Goal: Task Accomplishment & Management: Manage account settings

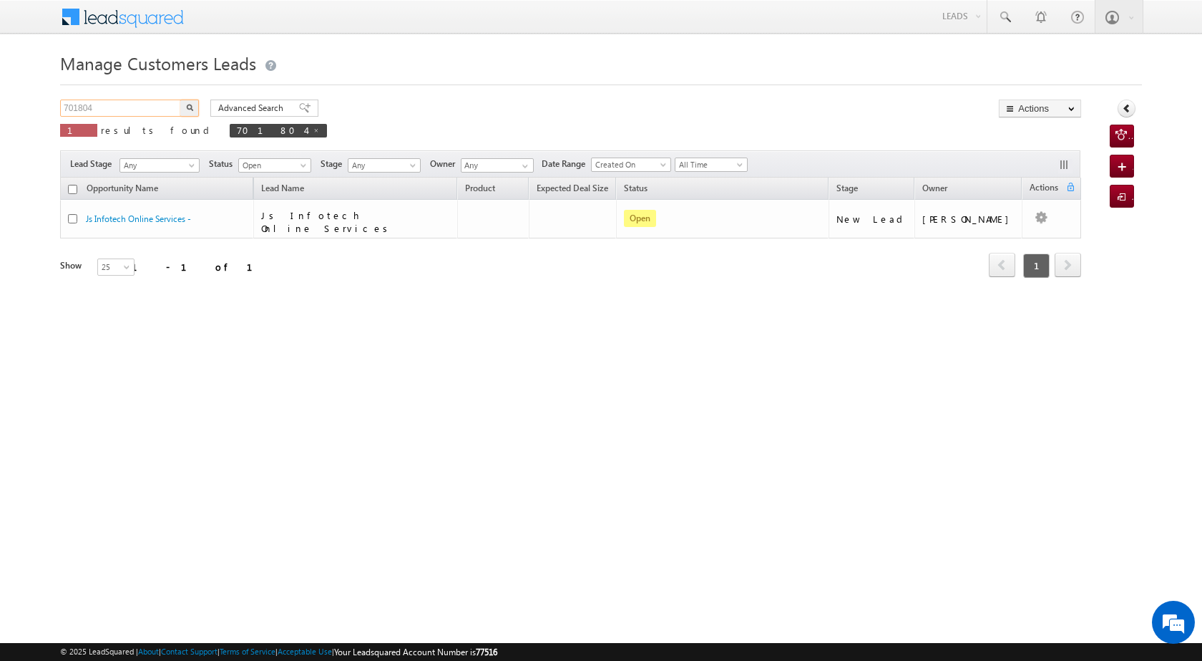
drag, startPoint x: 112, startPoint y: 111, endPoint x: 50, endPoint y: 107, distance: 61.6
click at [50, 107] on body "Menu [PERSON_NAME] [PERSON_NAME] a2@ks erve." at bounding box center [601, 203] width 1202 height 406
paste input "47166"
type input "747166"
click at [192, 112] on button "button" at bounding box center [189, 107] width 19 height 17
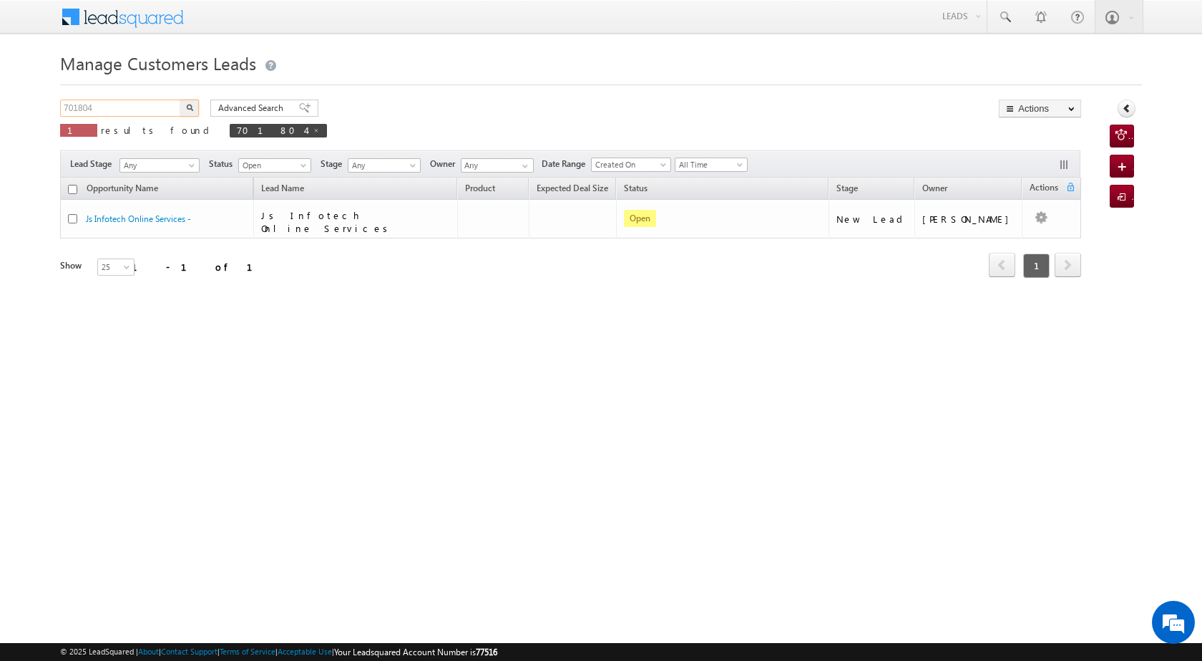
drag, startPoint x: 113, startPoint y: 110, endPoint x: 26, endPoint y: 104, distance: 86.8
click at [26, 104] on body "Menu [PERSON_NAME] [PERSON_NAME] a2@ks erve." at bounding box center [601, 203] width 1202 height 406
paste input "47166"
click at [181, 104] on button "button" at bounding box center [189, 107] width 19 height 17
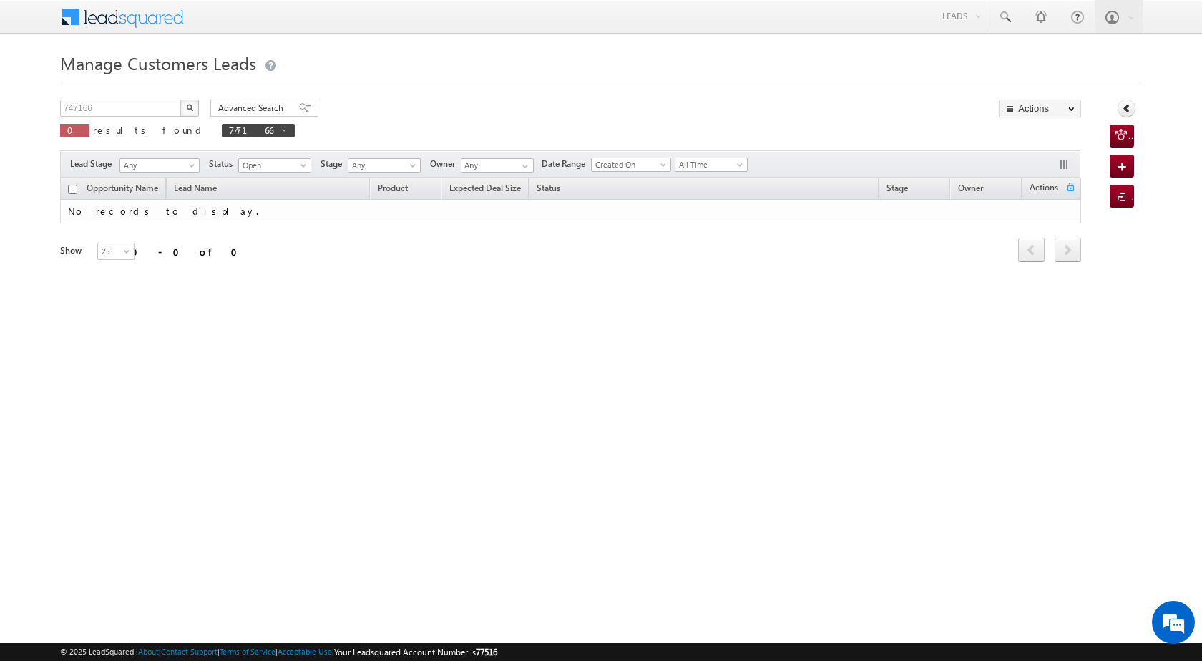
click at [187, 113] on button "button" at bounding box center [189, 107] width 19 height 17
drag, startPoint x: 132, startPoint y: 102, endPoint x: 45, endPoint y: 106, distance: 87.4
click at [45, 106] on body "Menu [PERSON_NAME] [PERSON_NAME] a2@ks erve." at bounding box center [601, 203] width 1202 height 406
paste input "9368112509"
click at [185, 109] on button "button" at bounding box center [189, 107] width 19 height 17
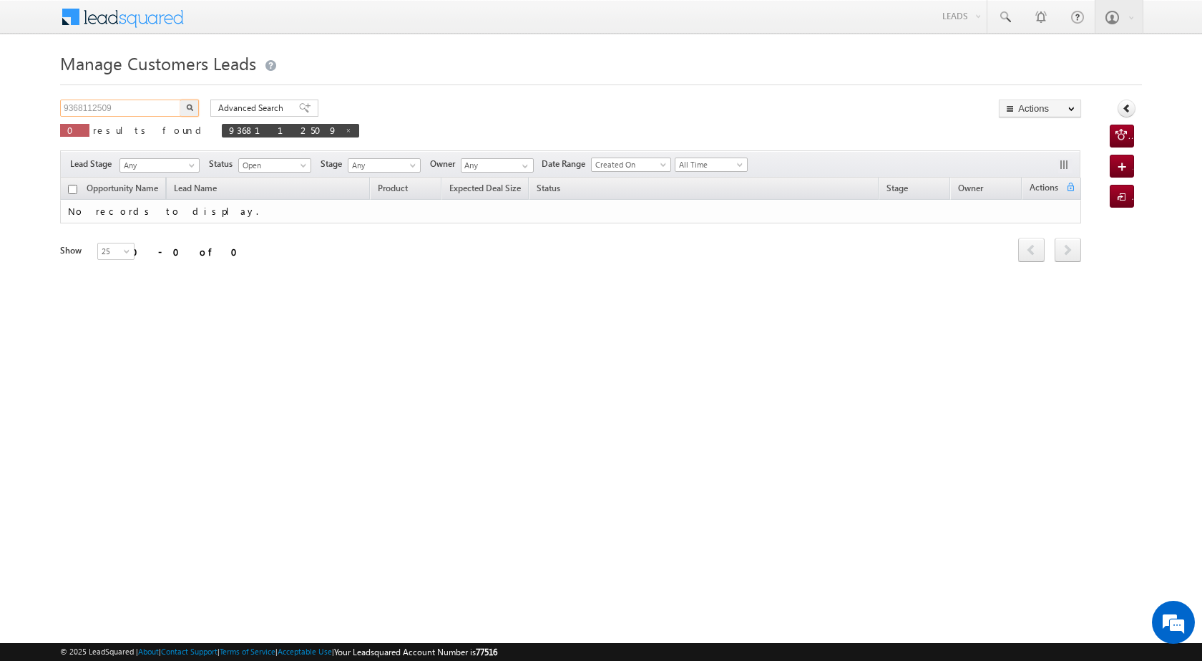
drag, startPoint x: 130, startPoint y: 100, endPoint x: 64, endPoint y: 104, distance: 66.0
click at [64, 104] on input "9368112509" at bounding box center [121, 107] width 122 height 17
paste input "747166"
click at [187, 112] on button "button" at bounding box center [189, 107] width 19 height 17
drag, startPoint x: 100, startPoint y: 107, endPoint x: 47, endPoint y: 102, distance: 53.9
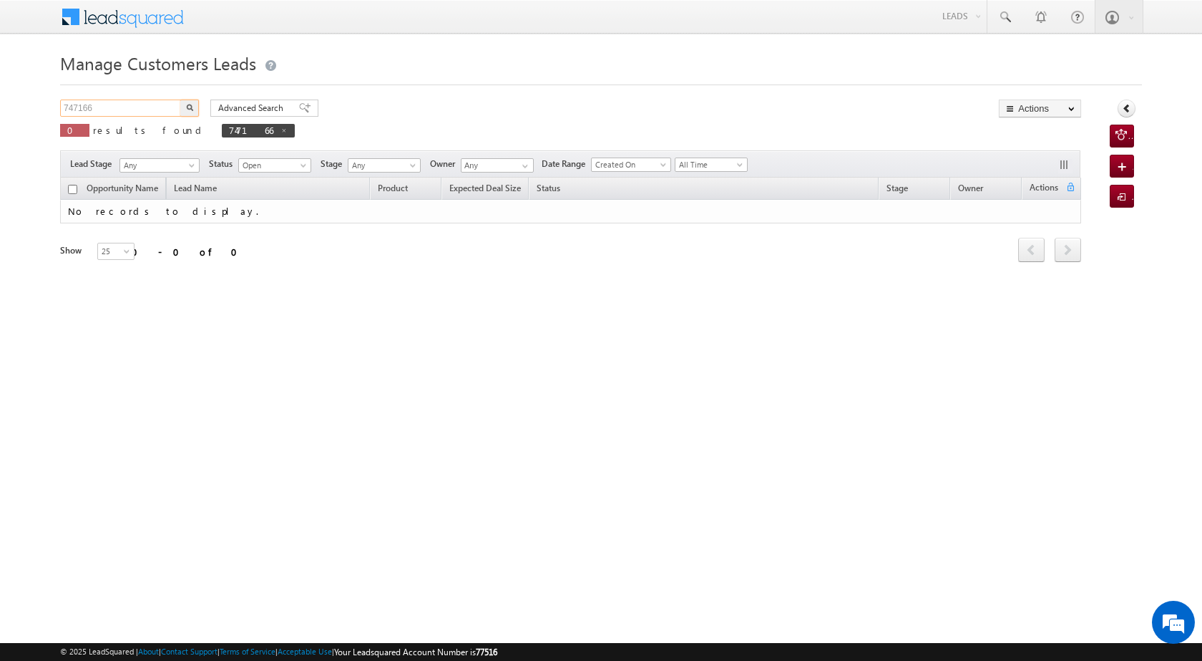
click at [47, 102] on body "Menu [PERSON_NAME] [PERSON_NAME] a2@ks erve." at bounding box center [601, 203] width 1202 height 406
click at [196, 105] on button "button" at bounding box center [189, 107] width 19 height 17
click at [97, 109] on input "747166" at bounding box center [121, 107] width 122 height 17
drag, startPoint x: 97, startPoint y: 106, endPoint x: 54, endPoint y: 102, distance: 43.8
click at [54, 102] on body "Menu [PERSON_NAME] [PERSON_NAME] a2@ks erve." at bounding box center [601, 203] width 1202 height 406
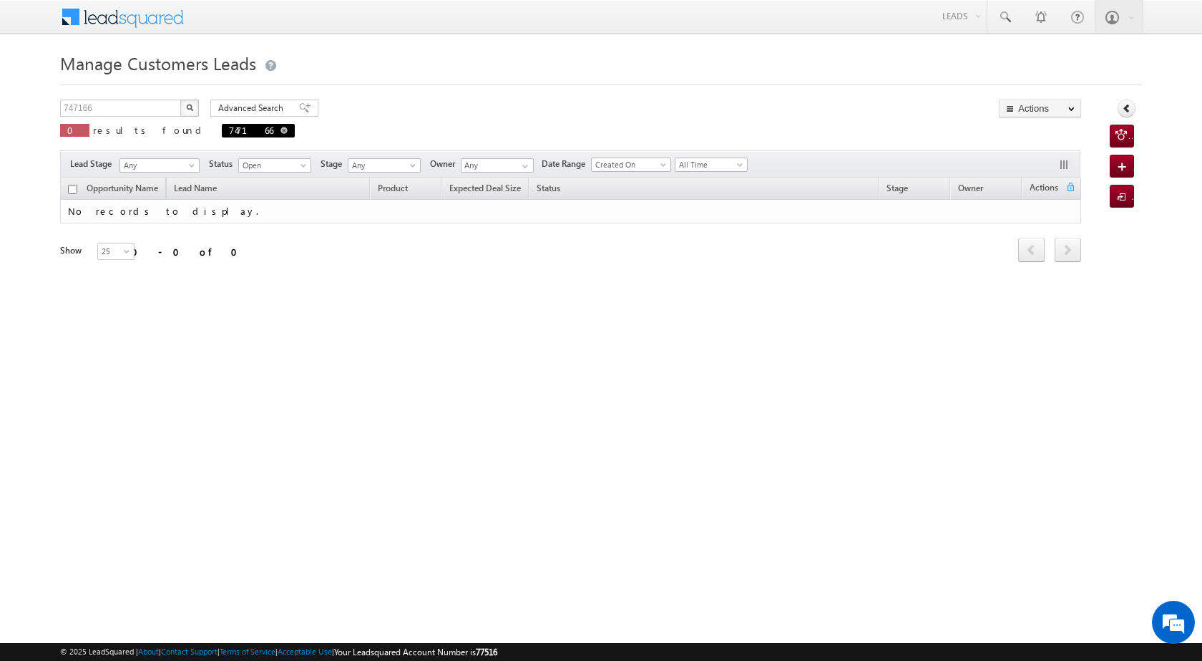
click at [281, 130] on span at bounding box center [284, 130] width 7 height 7
type input "Search Customers Leads"
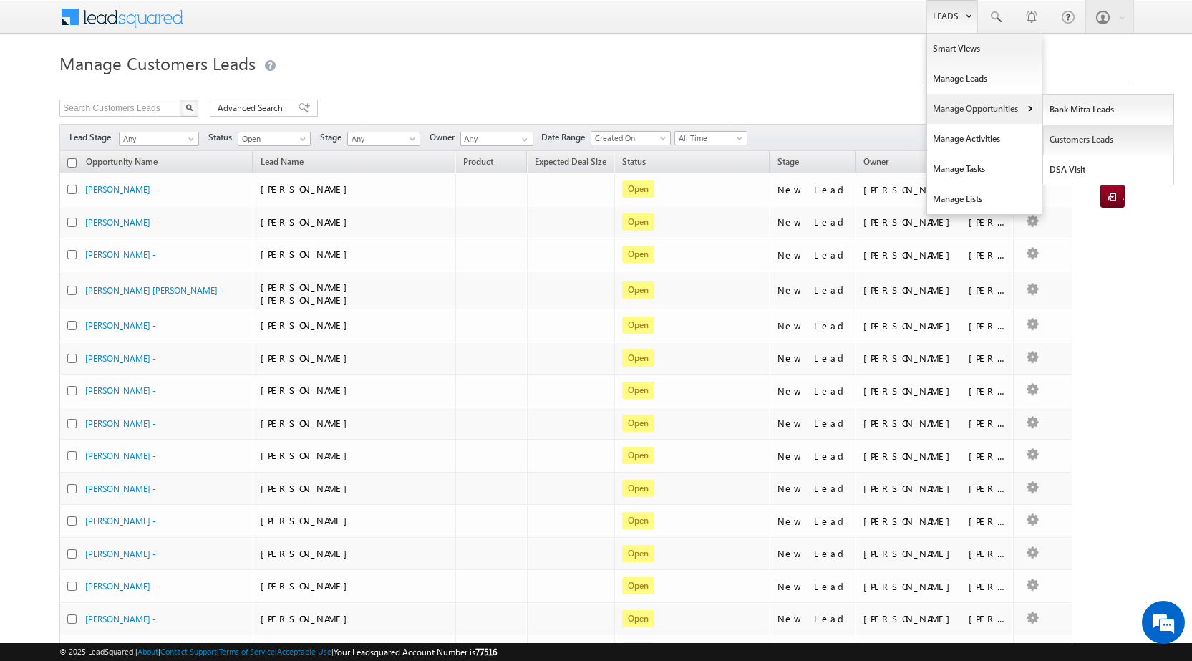
click at [1073, 147] on link "Customers Leads" at bounding box center [1108, 140] width 131 height 30
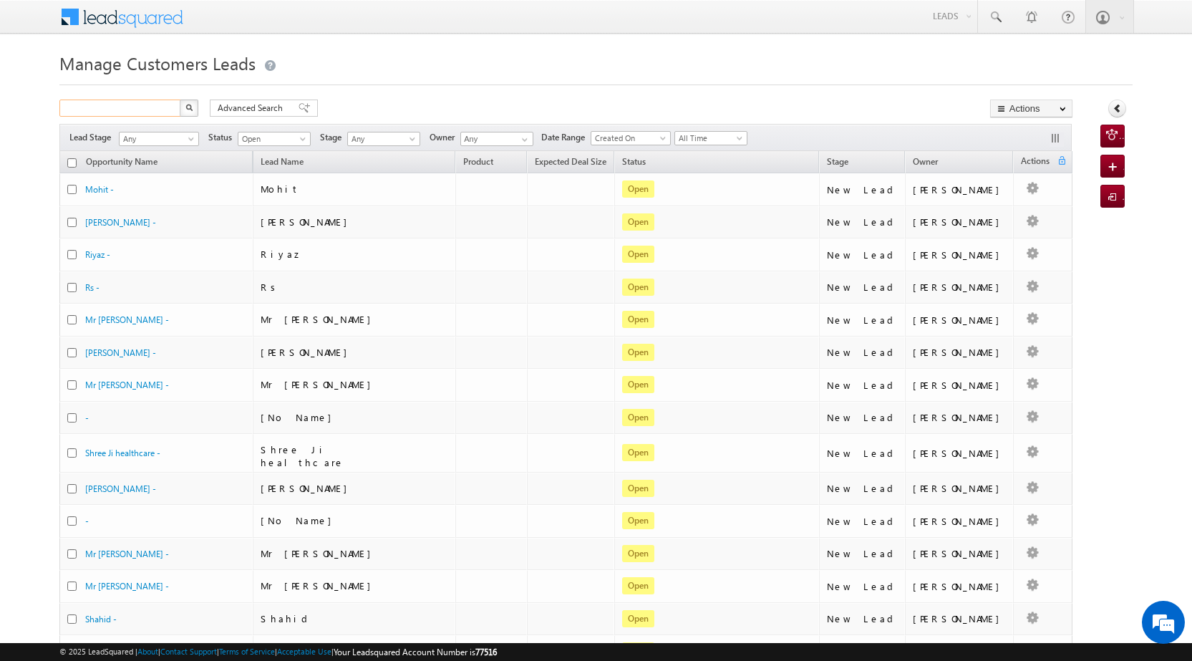
click at [118, 109] on input "text" at bounding box center [120, 107] width 122 height 17
drag, startPoint x: 118, startPoint y: 109, endPoint x: 90, endPoint y: 112, distance: 28.1
click at [90, 112] on input "text" at bounding box center [120, 107] width 122 height 17
paste input "747166"
type input "747166"
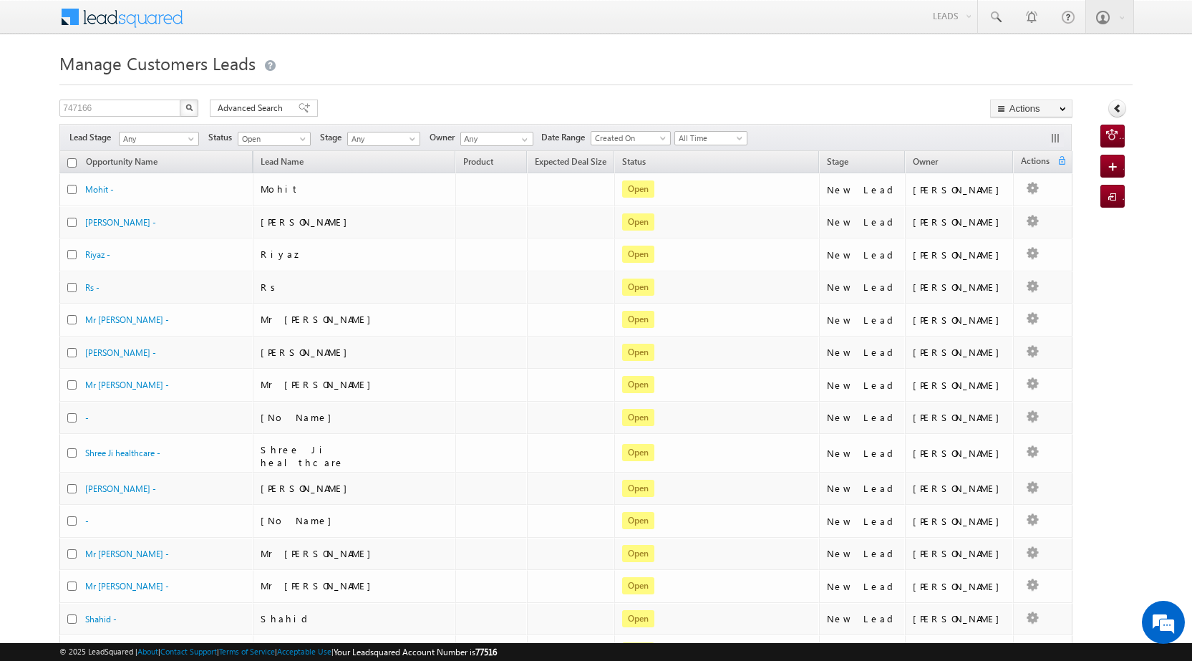
click at [194, 105] on button "button" at bounding box center [189, 107] width 19 height 17
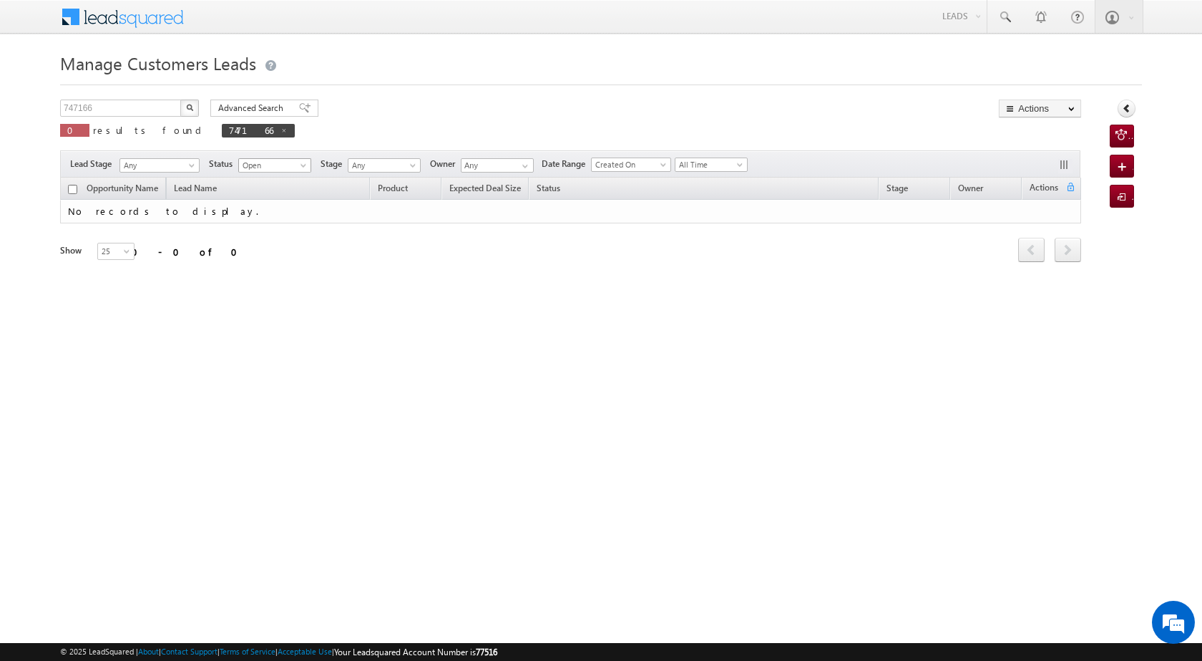
click at [308, 167] on span at bounding box center [304, 167] width 11 height 11
click at [257, 178] on link "Any" at bounding box center [276, 180] width 72 height 13
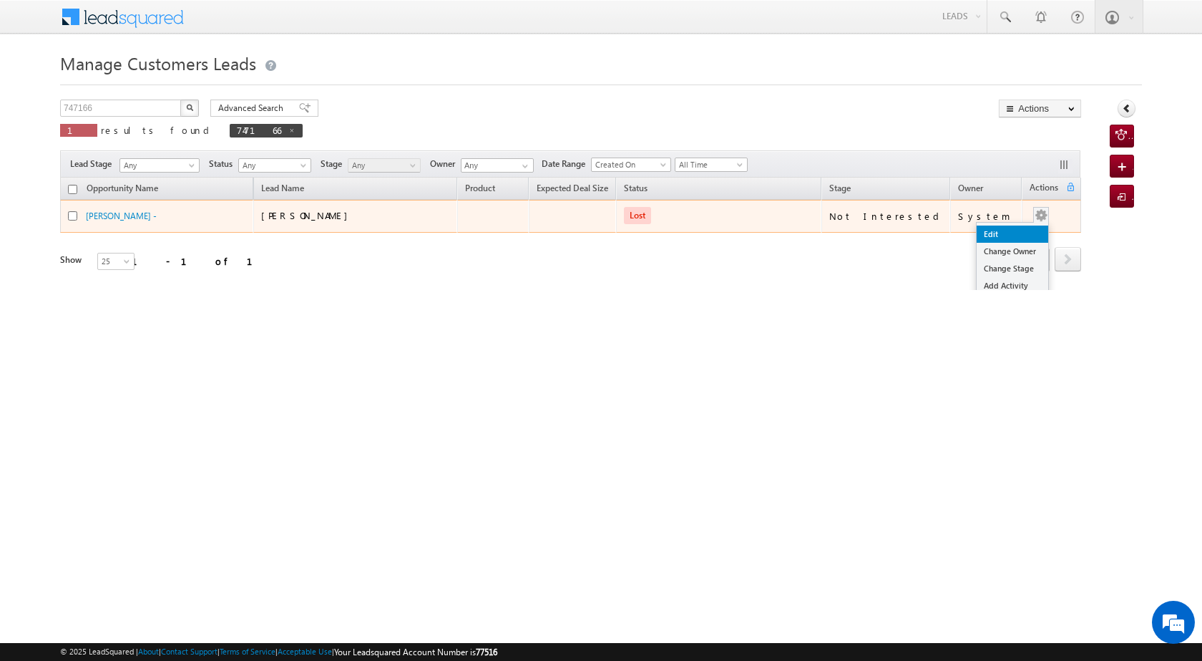
click at [1023, 233] on link "Edit" at bounding box center [1013, 233] width 72 height 17
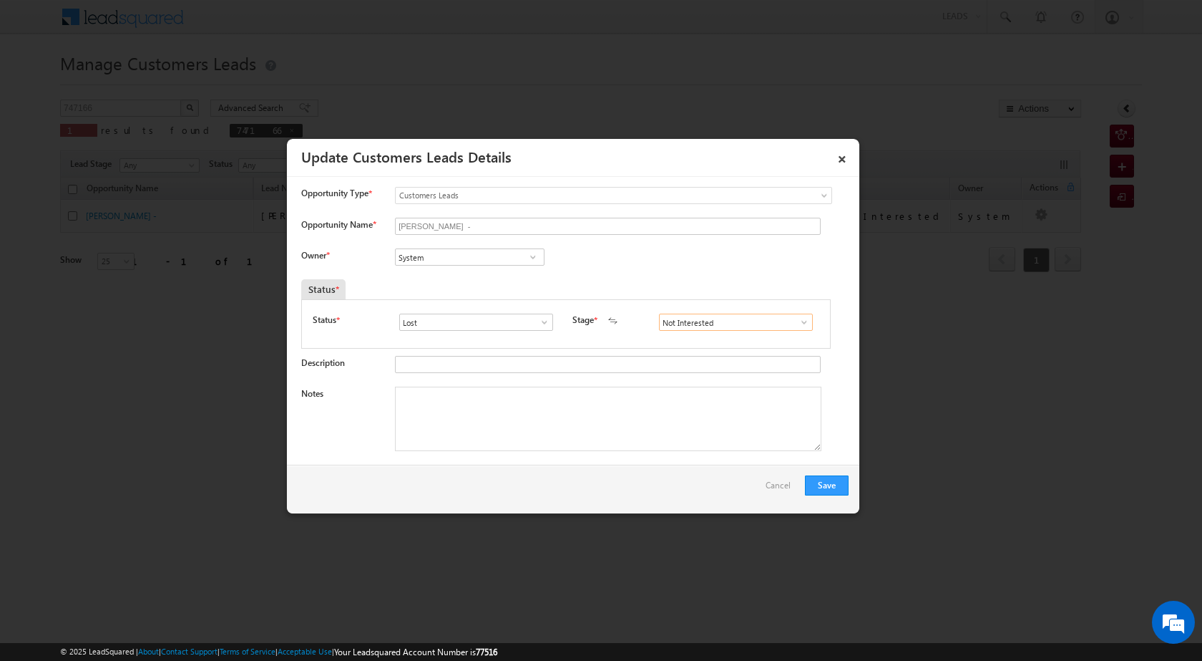
click at [727, 327] on input "Not Interested" at bounding box center [736, 321] width 154 height 17
click at [797, 325] on span at bounding box center [804, 321] width 14 height 11
click at [537, 321] on span at bounding box center [544, 321] width 14 height 11
click at [477, 341] on link "Open" at bounding box center [475, 339] width 153 height 16
type input "Open"
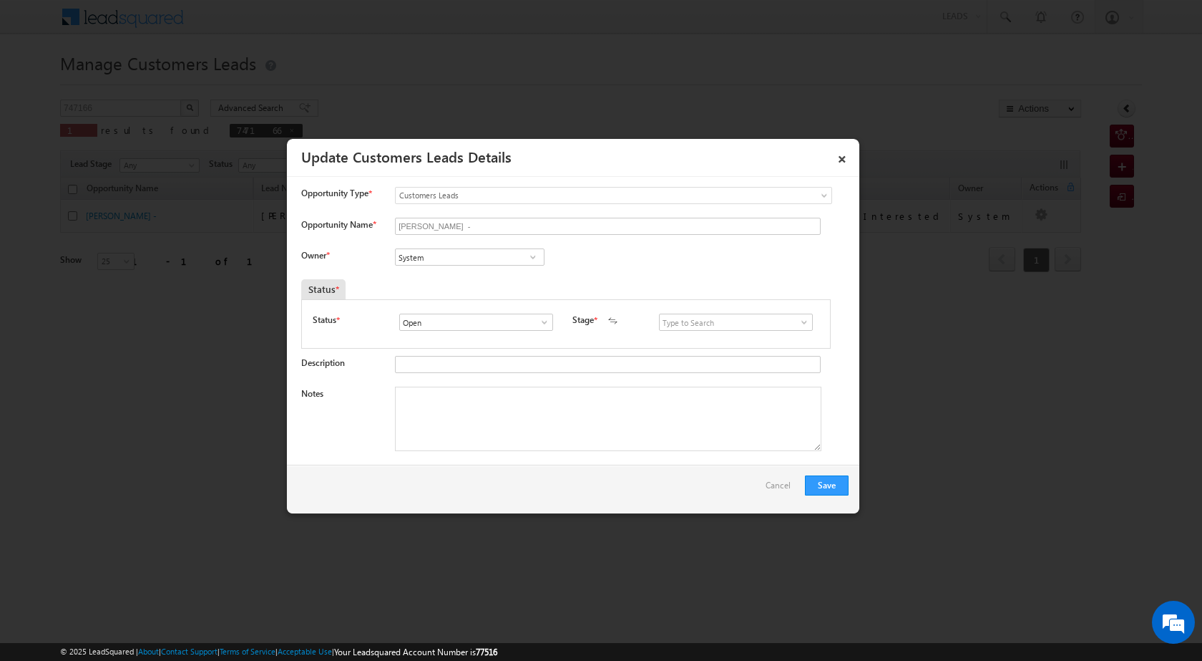
click at [801, 316] on span at bounding box center [804, 321] width 14 height 11
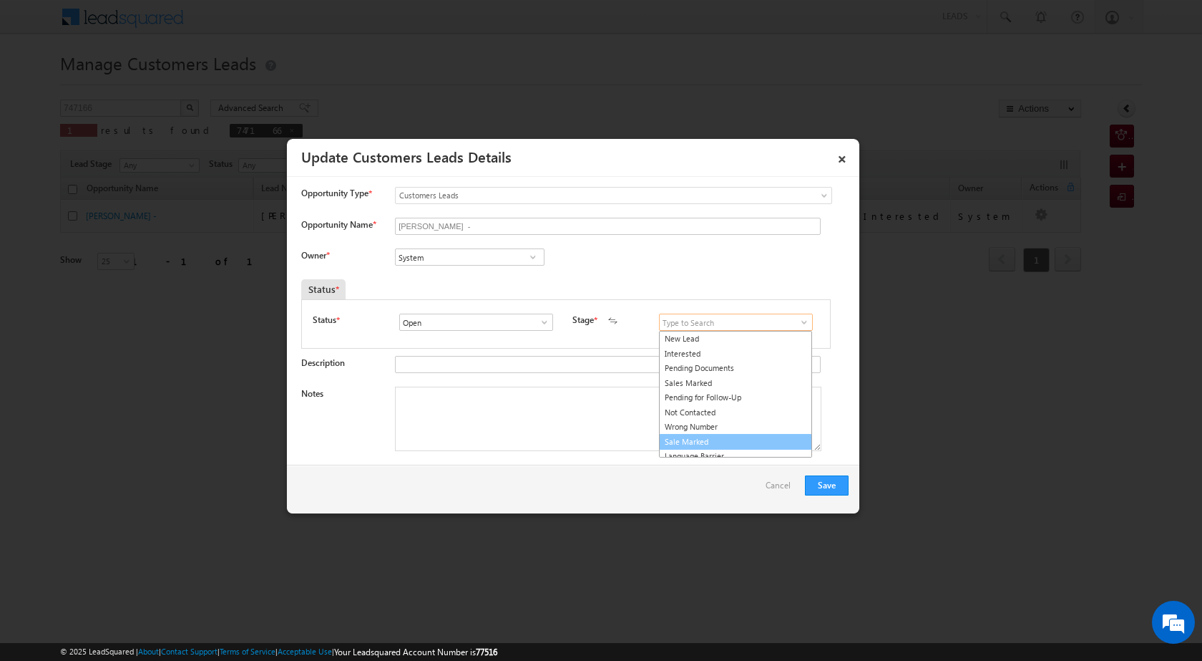
click at [741, 444] on link "Sale Marked" at bounding box center [735, 442] width 153 height 16
type input "Sale Marked"
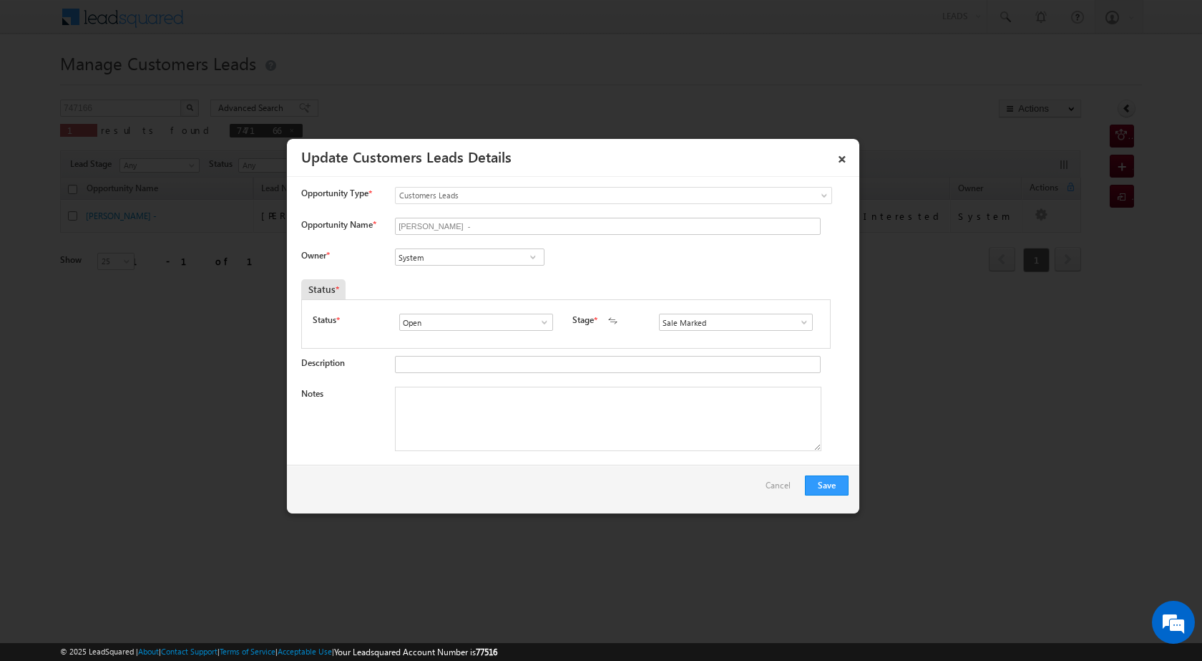
click at [534, 256] on span at bounding box center [533, 256] width 14 height 11
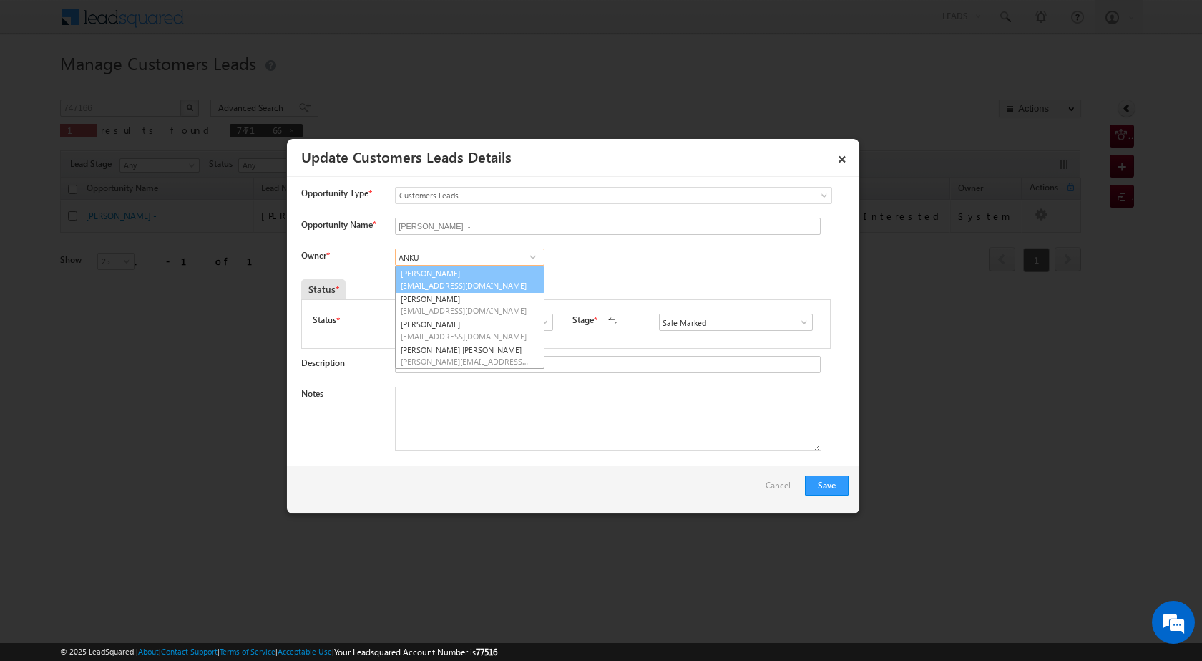
click at [518, 287] on span "[EMAIL_ADDRESS][DOMAIN_NAME]" at bounding box center [465, 285] width 129 height 11
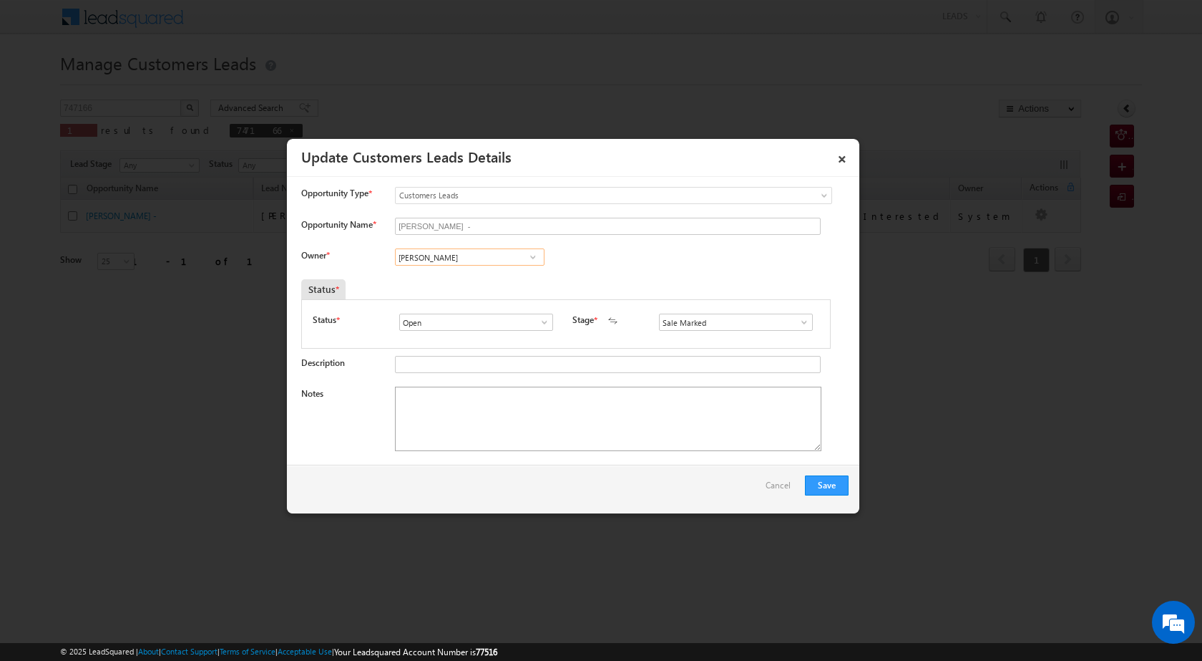
type input "[PERSON_NAME]"
click at [504, 416] on textarea "Notes" at bounding box center [608, 418] width 427 height 64
paste textarea "747166"
paste textarea "PROPERTY VAILUE 30 LAC LOAN 25 LAC AIRCONDISANER 1 [PERSON_NAME] I LAC INCOME […"
type textarea "747166 PROPERTY VAILUE 30 LAC LOAN 25 LAC AIRCONDISANER 1 UDYAM ADHAR I LAC INC…"
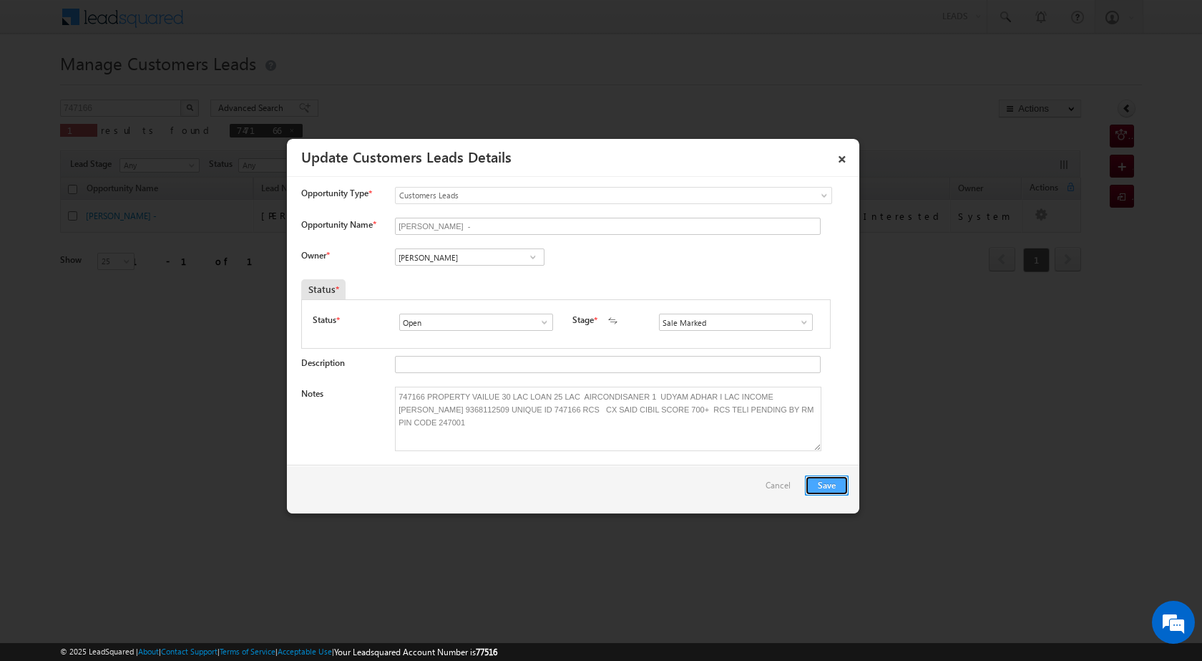
click at [814, 481] on button "Save" at bounding box center [827, 485] width 44 height 20
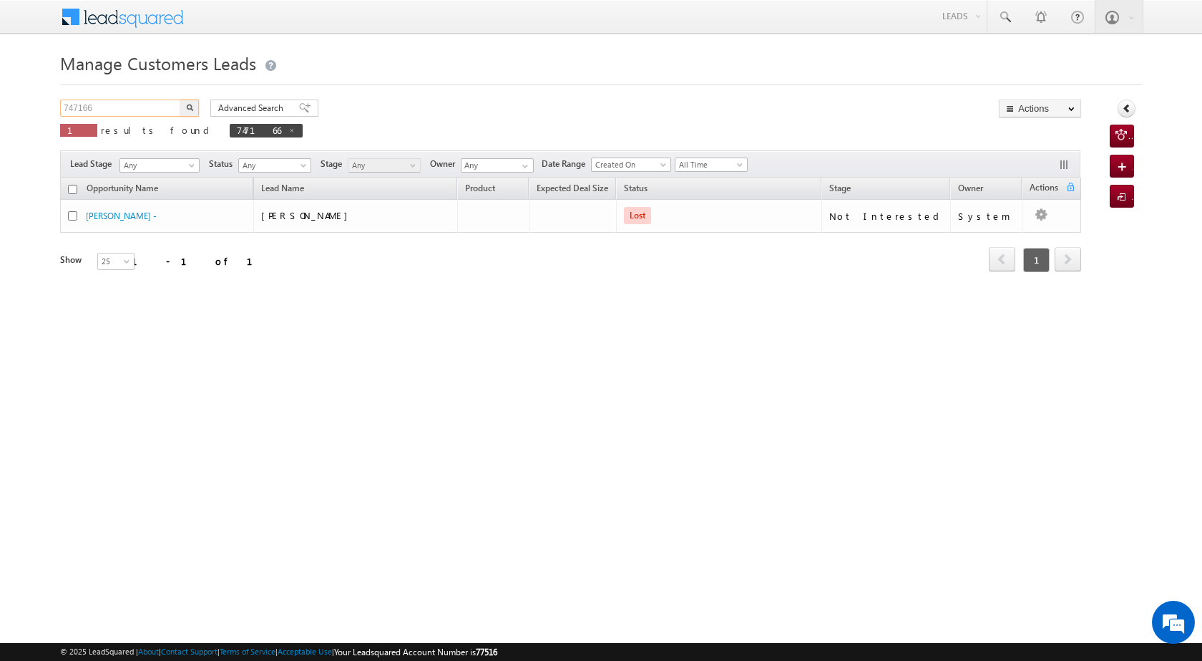
drag, startPoint x: 102, startPoint y: 102, endPoint x: 54, endPoint y: 104, distance: 47.3
click at [54, 104] on body "Menu [PERSON_NAME] [PERSON_NAME] a2@ks erve." at bounding box center [601, 203] width 1202 height 406
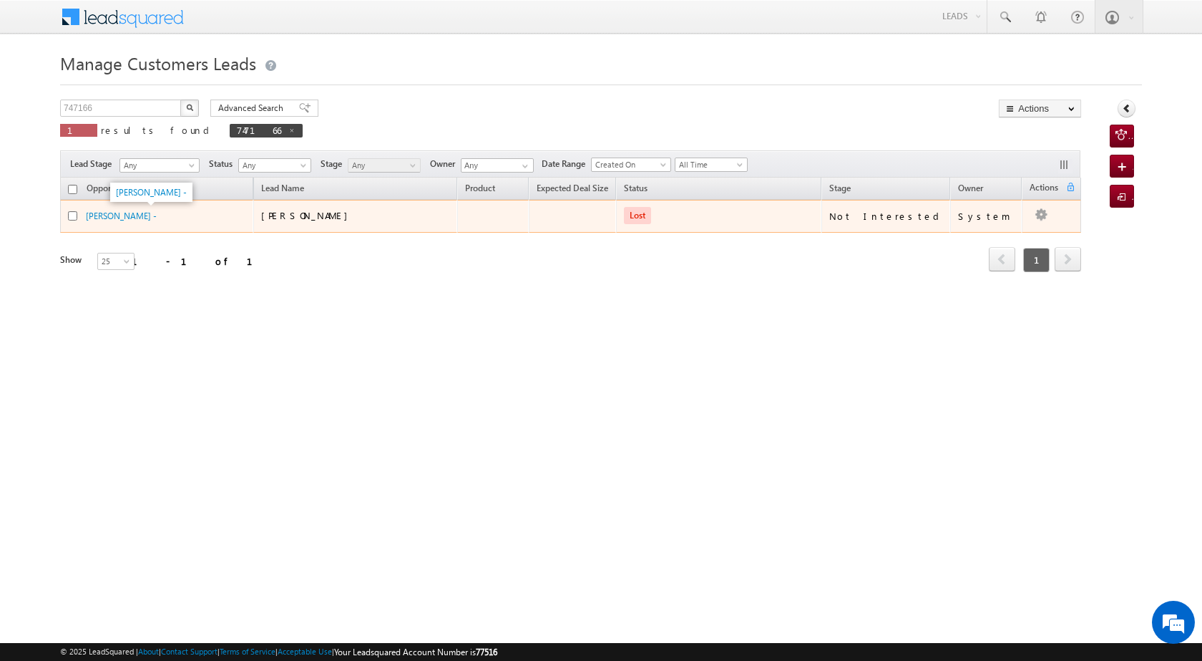
drag, startPoint x: 172, startPoint y: 215, endPoint x: 124, endPoint y: 208, distance: 49.1
click at [124, 208] on td "[PERSON_NAME] -" at bounding box center [156, 216] width 193 height 33
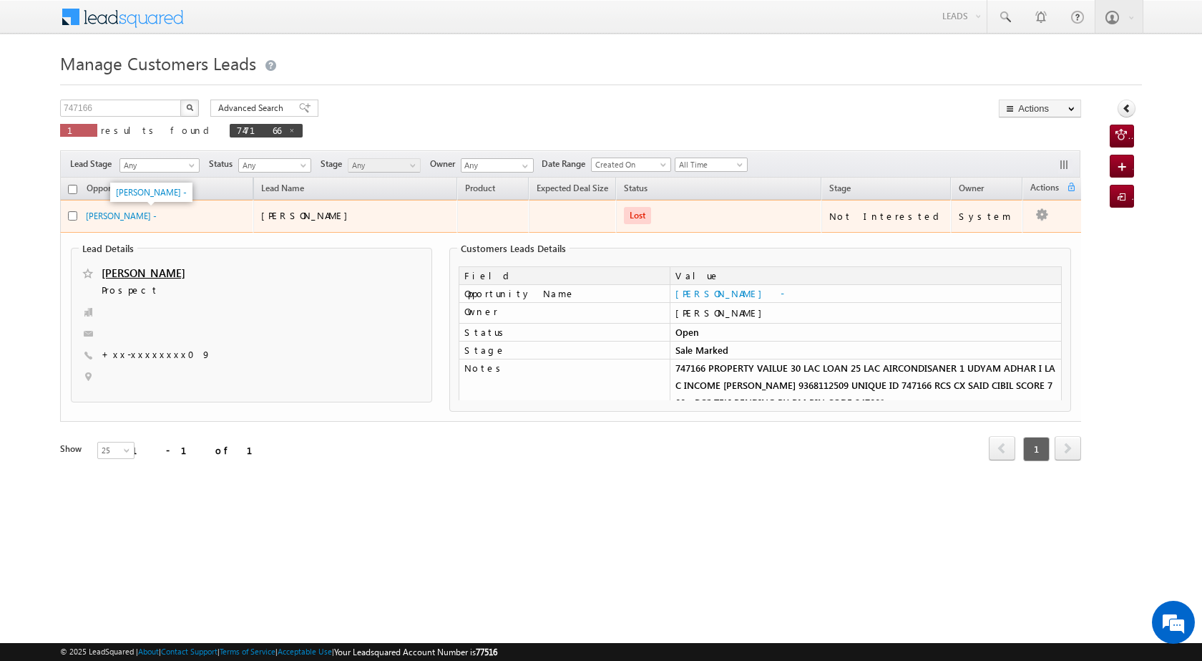
click at [157, 209] on span "[PERSON_NAME] -" at bounding box center [121, 215] width 71 height 12
drag, startPoint x: 167, startPoint y: 209, endPoint x: 83, endPoint y: 215, distance: 84.7
click at [83, 215] on div "[PERSON_NAME] -" at bounding box center [157, 219] width 179 height 20
